Goal: Contribute content

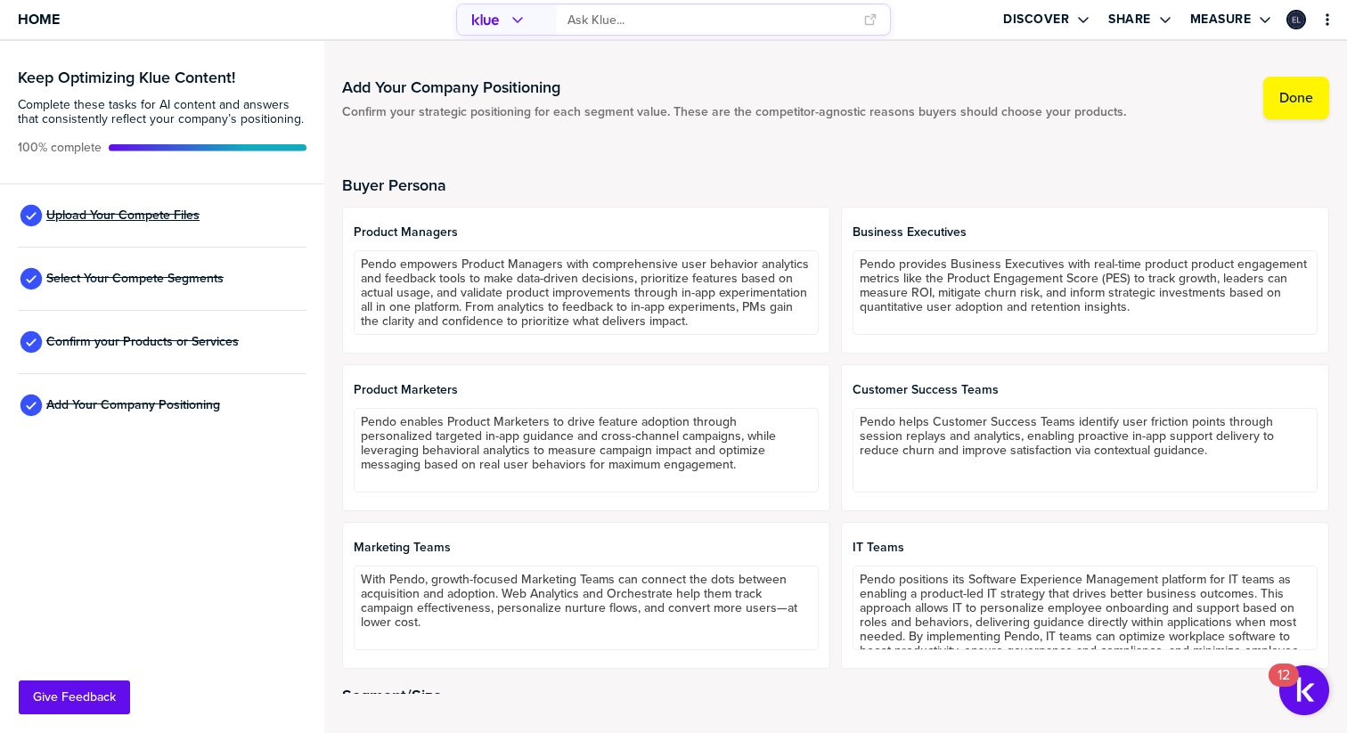
click at [121, 216] on span "Upload Your Compete Files" at bounding box center [122, 215] width 153 height 14
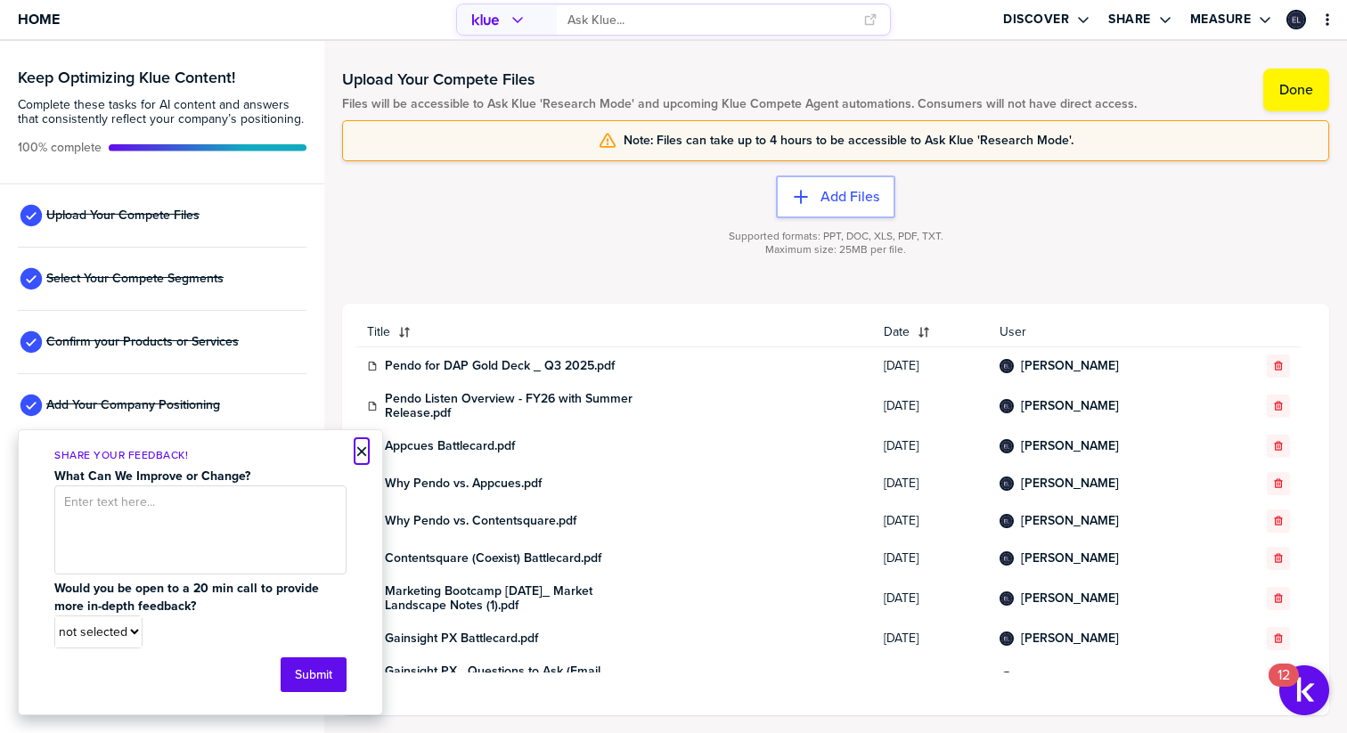
click at [357, 451] on button "×" at bounding box center [361, 451] width 12 height 21
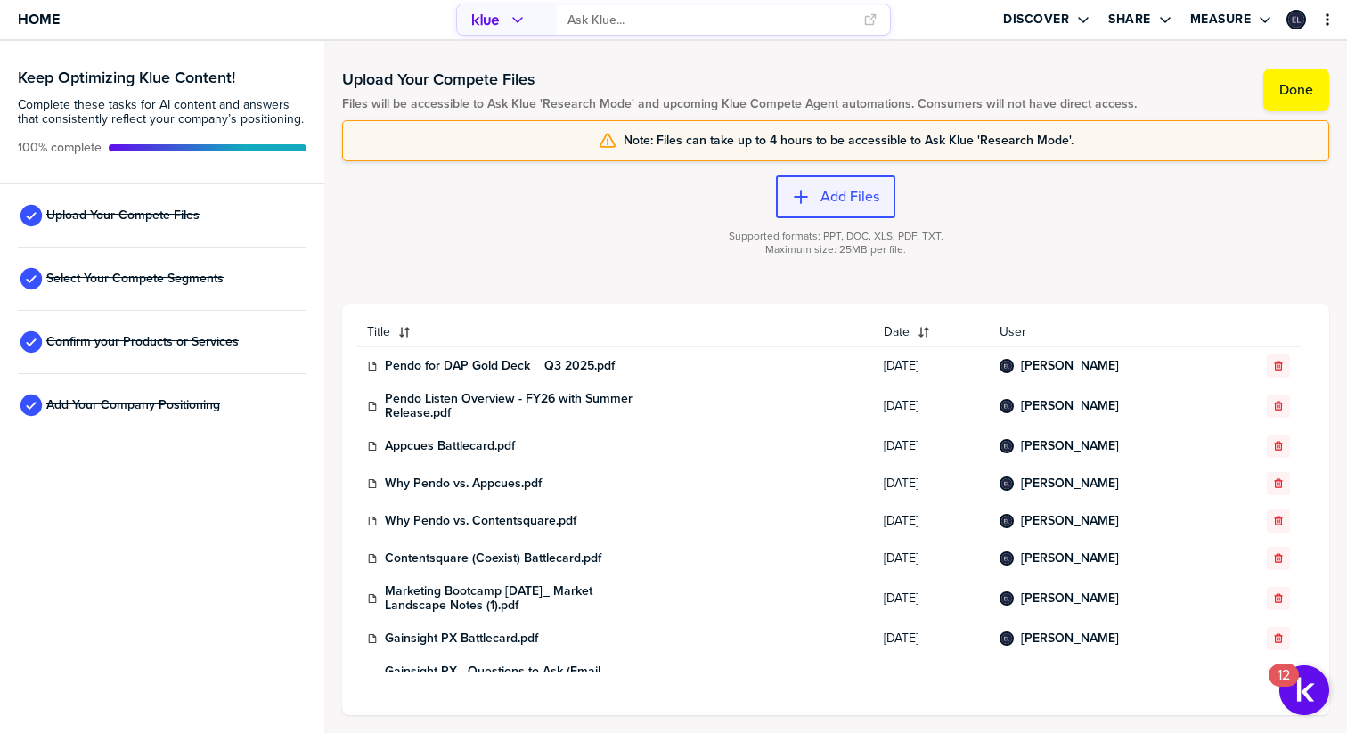
click at [856, 196] on label "Add Files" at bounding box center [849, 197] width 59 height 18
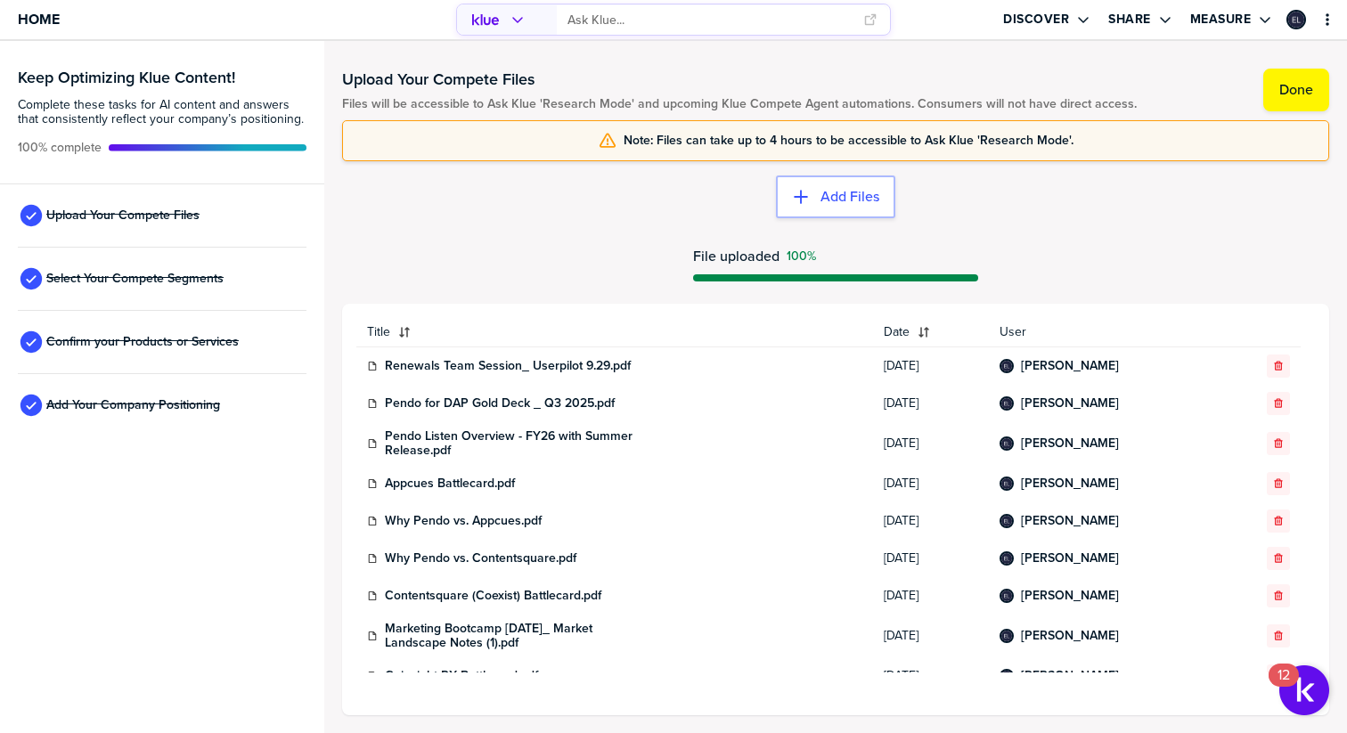
click at [483, 236] on div at bounding box center [835, 232] width 987 height 11
click at [1303, 99] on button "Done" at bounding box center [1296, 90] width 66 height 43
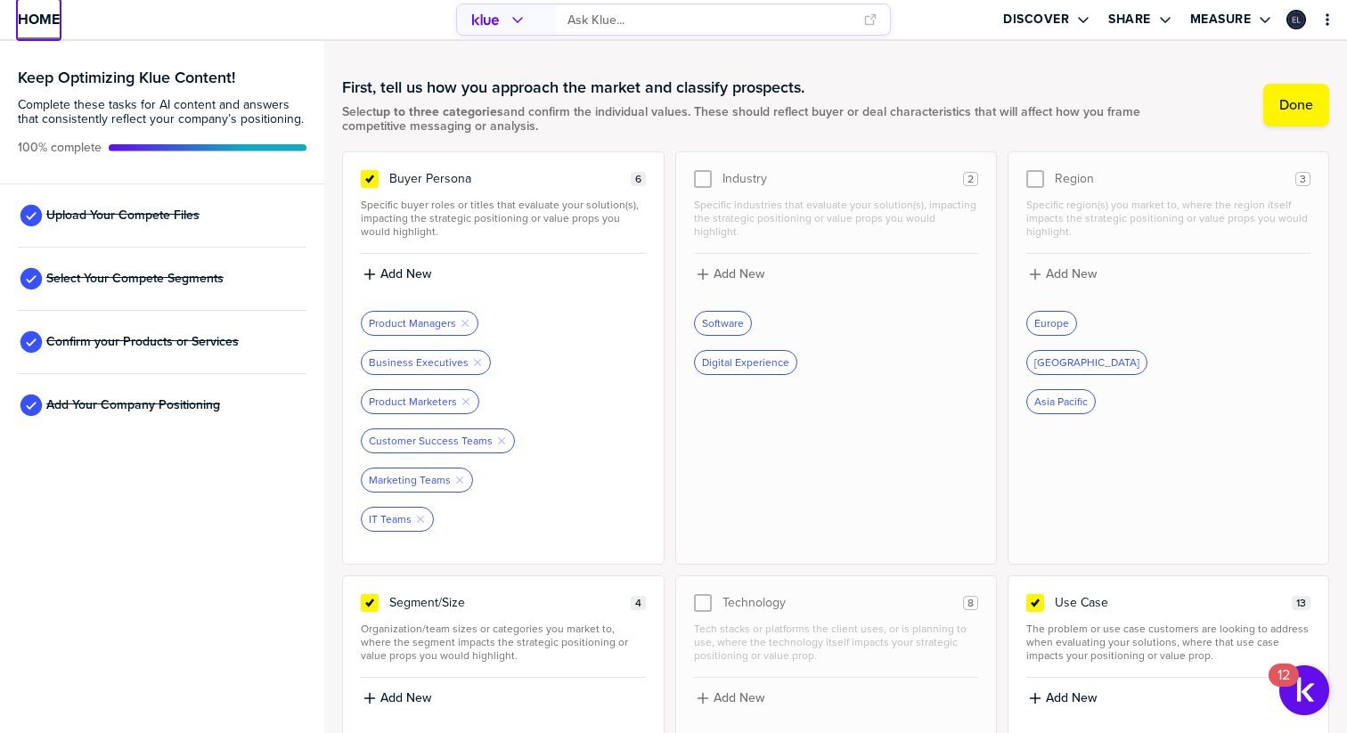
click at [27, 16] on span "Home" at bounding box center [39, 19] width 42 height 15
